Goal: Task Accomplishment & Management: Complete application form

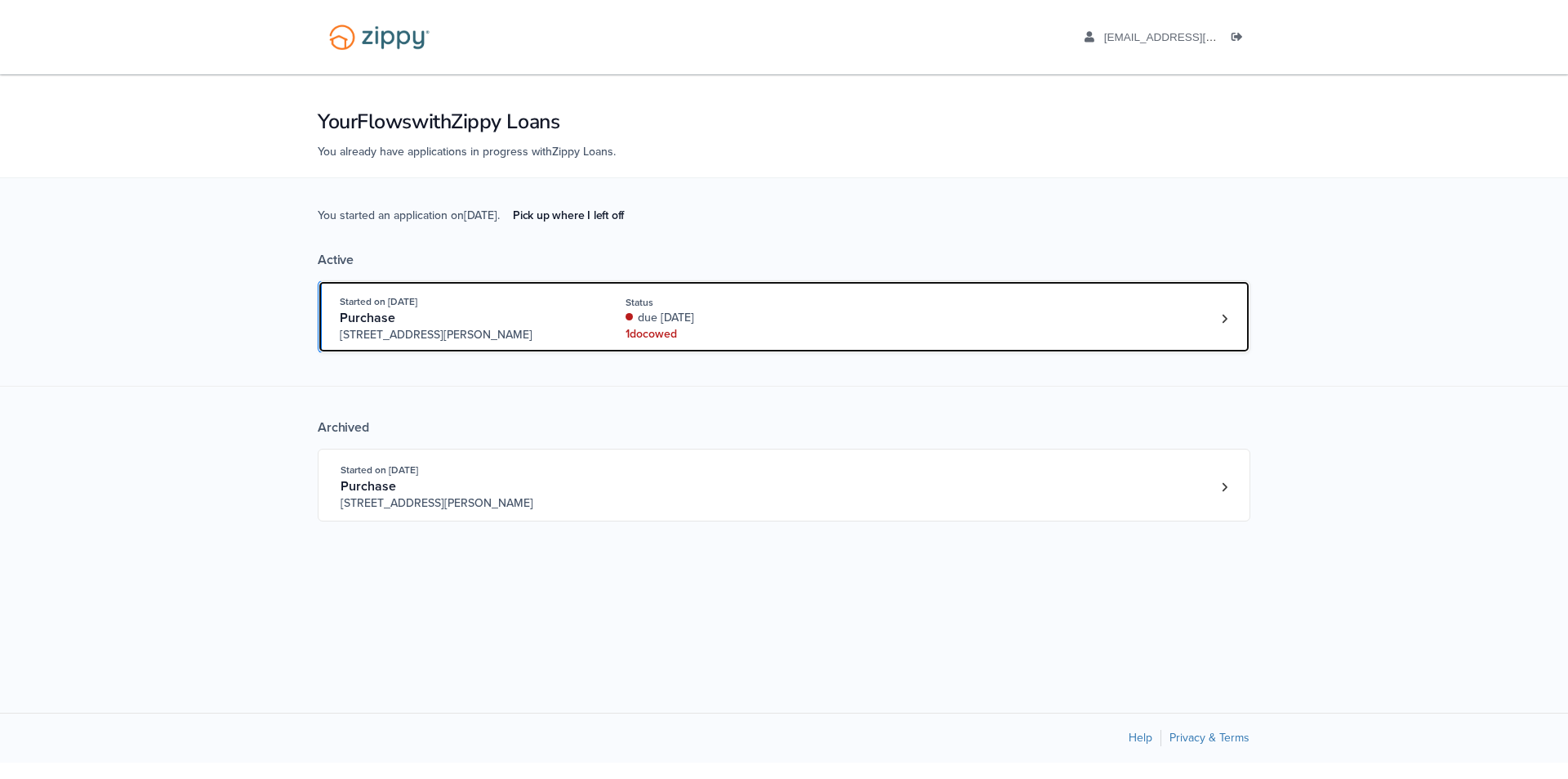
click at [545, 335] on span "3612 Hawthorn Dr, Jackson, MI, 49201" at bounding box center [464, 335] width 249 height 16
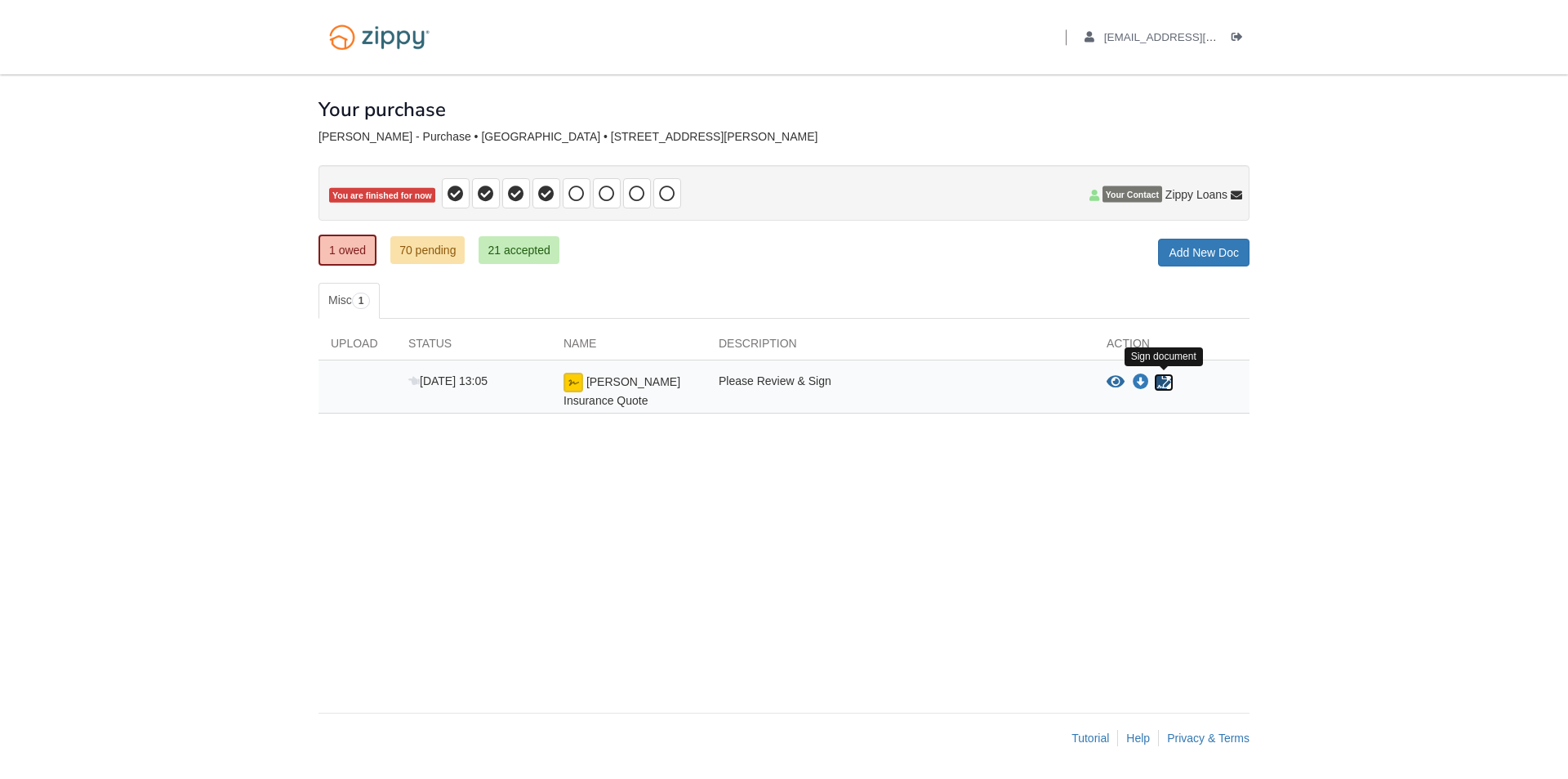
click at [1159, 378] on icon "Sign Form" at bounding box center [1163, 382] width 18 height 16
click at [1165, 381] on icon "Waiting for your co-borrower to e-sign" at bounding box center [1163, 382] width 18 height 16
click at [355, 252] on link "1 owed" at bounding box center [347, 249] width 58 height 31
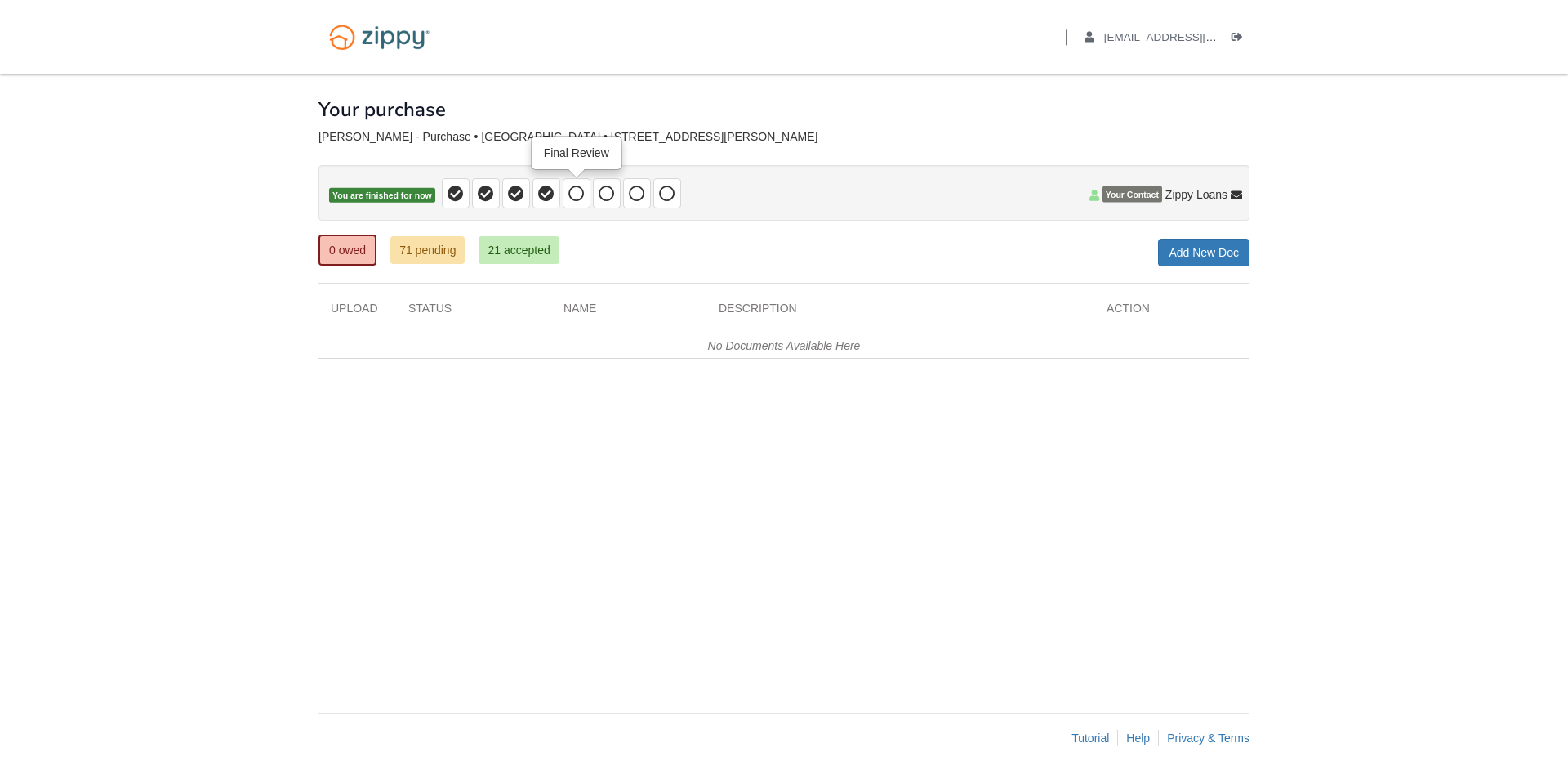
click at [573, 199] on icon at bounding box center [576, 193] width 16 height 16
click at [612, 192] on icon at bounding box center [606, 193] width 16 height 16
click at [630, 189] on icon at bounding box center [637, 193] width 16 height 16
click at [665, 186] on icon at bounding box center [667, 193] width 16 height 16
click at [565, 190] on span at bounding box center [576, 193] width 27 height 30
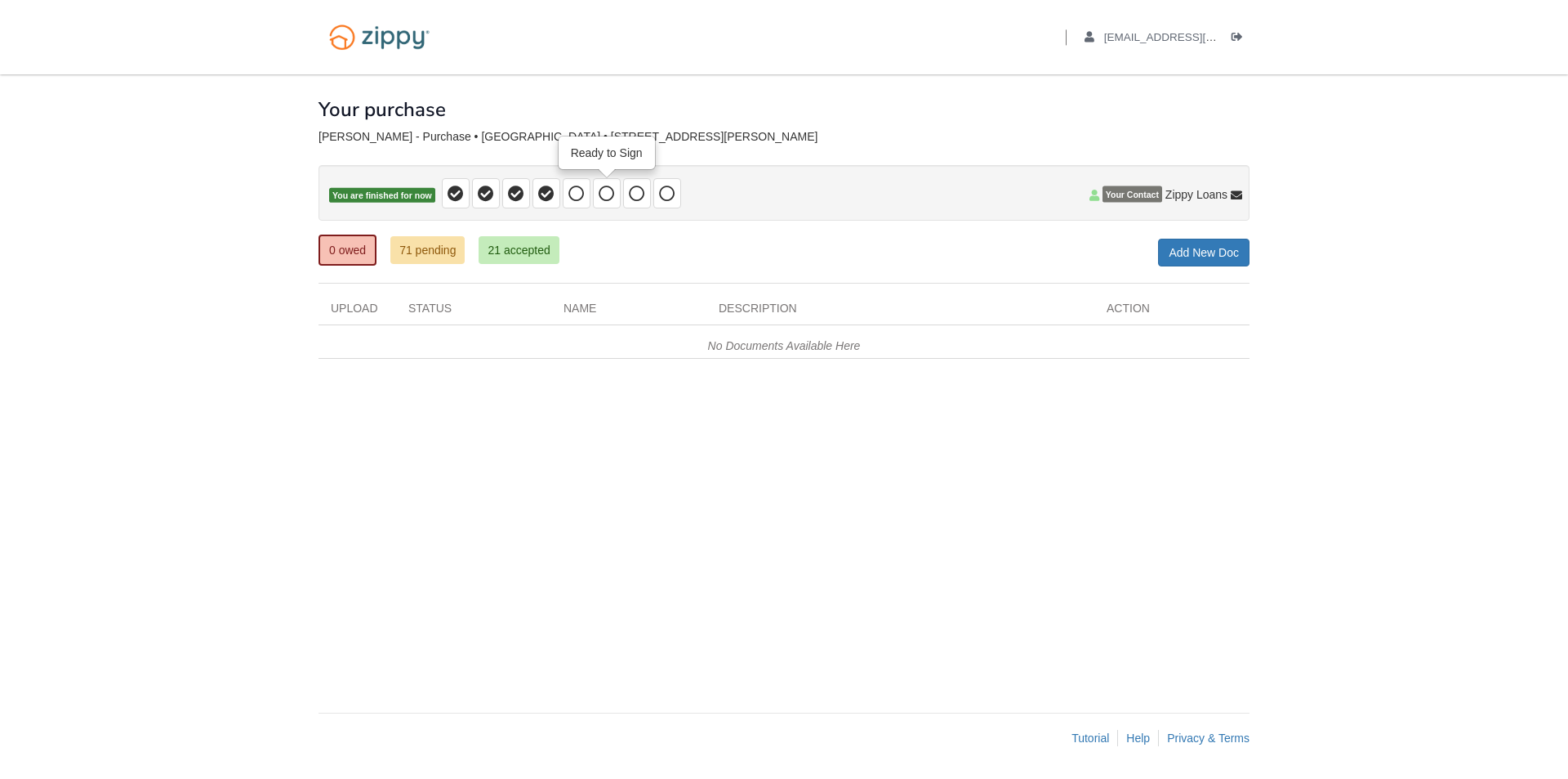
click at [606, 190] on icon at bounding box center [606, 193] width 16 height 16
click at [643, 191] on icon at bounding box center [637, 193] width 16 height 16
click at [673, 187] on icon at bounding box center [667, 193] width 16 height 16
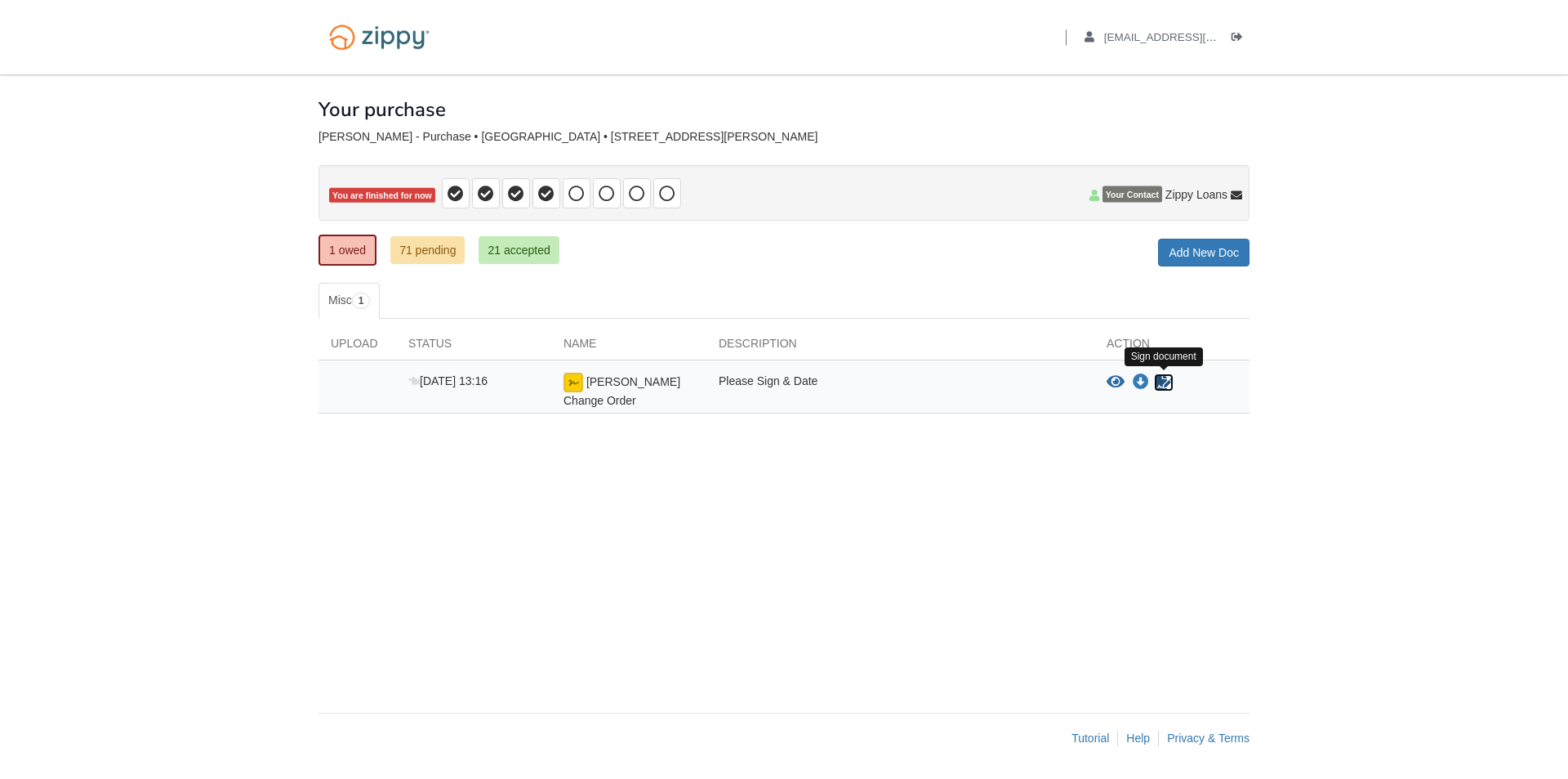
click at [1160, 387] on icon "Sign Form" at bounding box center [1163, 382] width 18 height 16
click at [336, 254] on link "1 owed" at bounding box center [347, 249] width 58 height 31
